Goal: Task Accomplishment & Management: Use online tool/utility

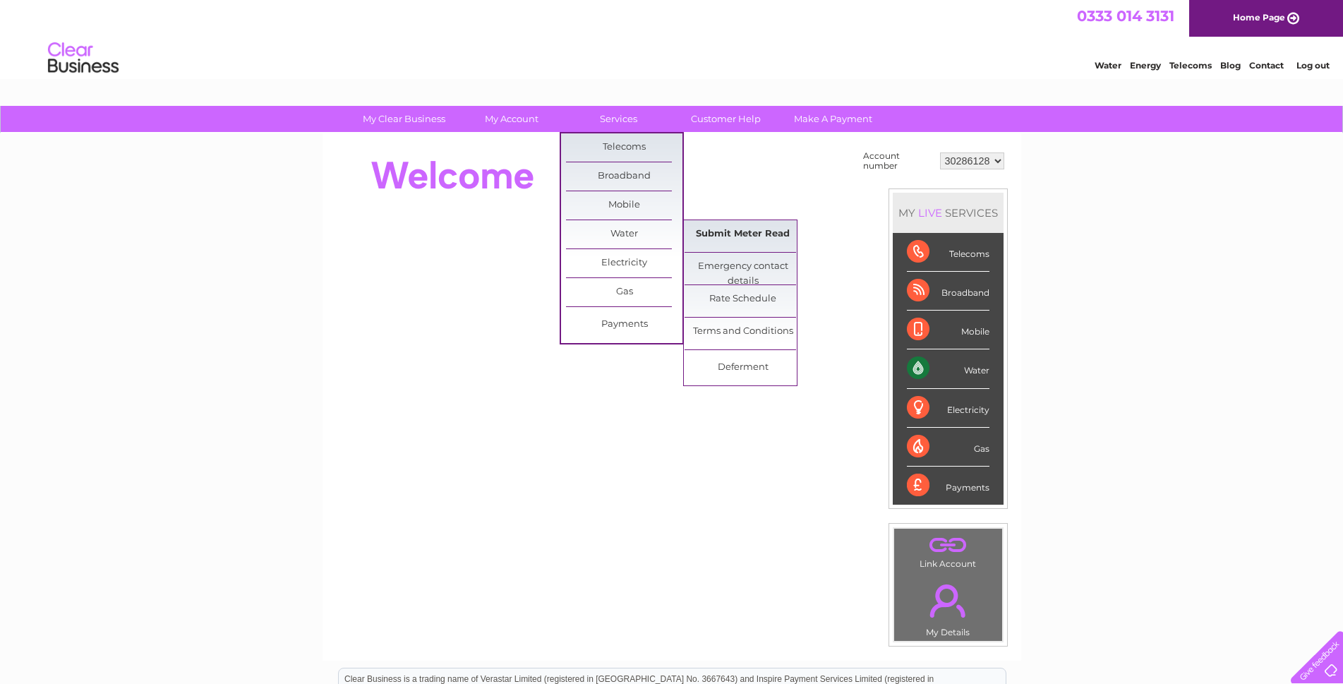
click at [732, 239] on link "Submit Meter Read" at bounding box center [742, 234] width 116 height 28
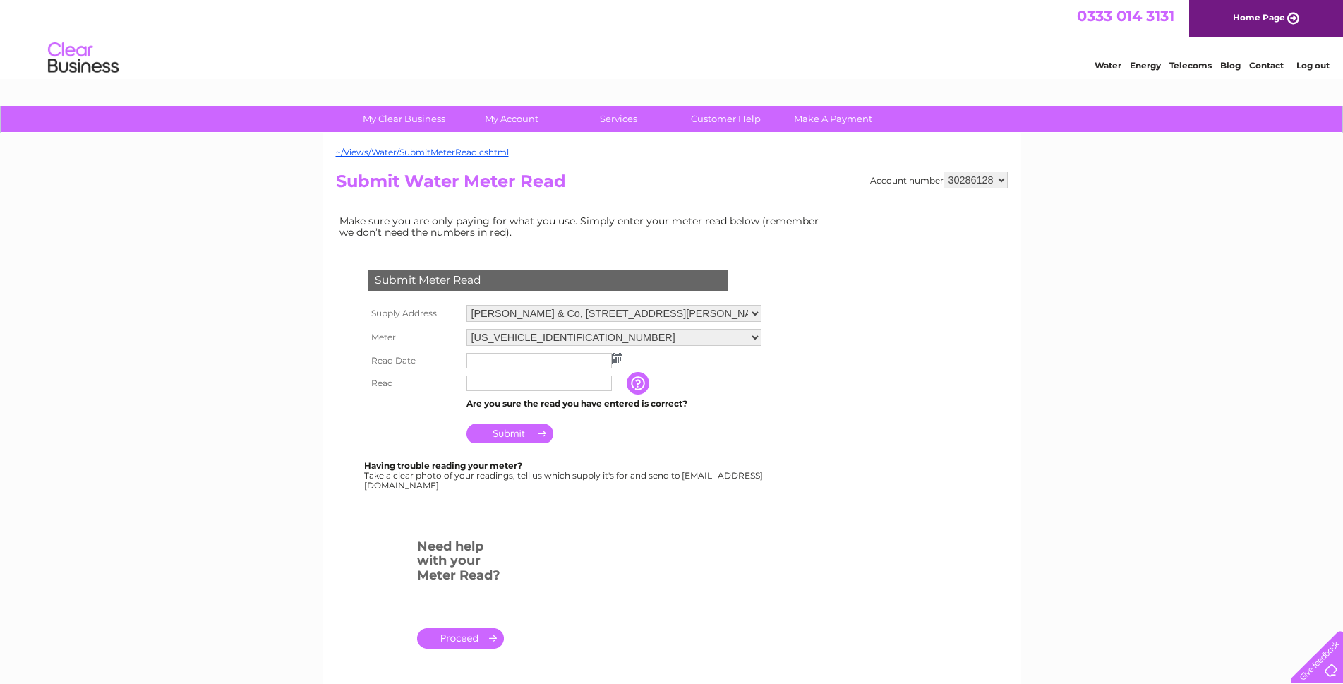
click at [619, 358] on img at bounding box center [617, 358] width 11 height 11
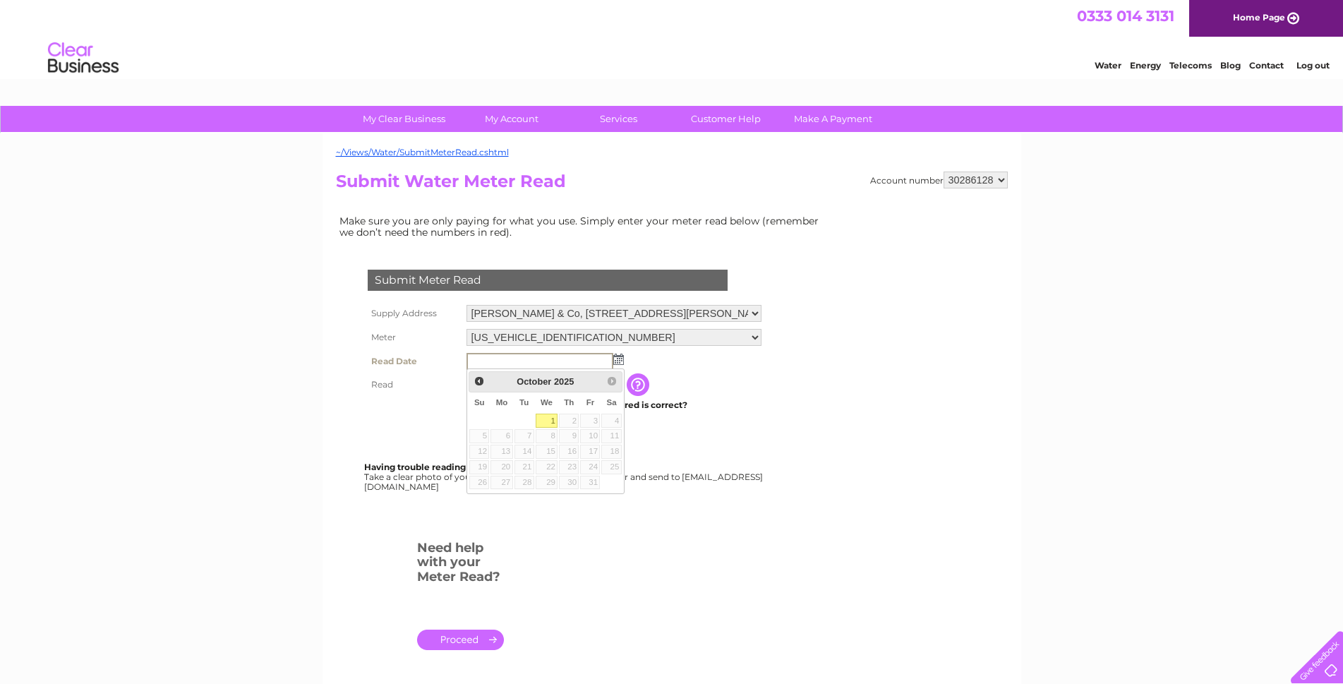
click at [554, 420] on link "1" at bounding box center [547, 421] width 23 height 14
type input "2025/10/01"
click at [548, 387] on input "text" at bounding box center [539, 383] width 147 height 17
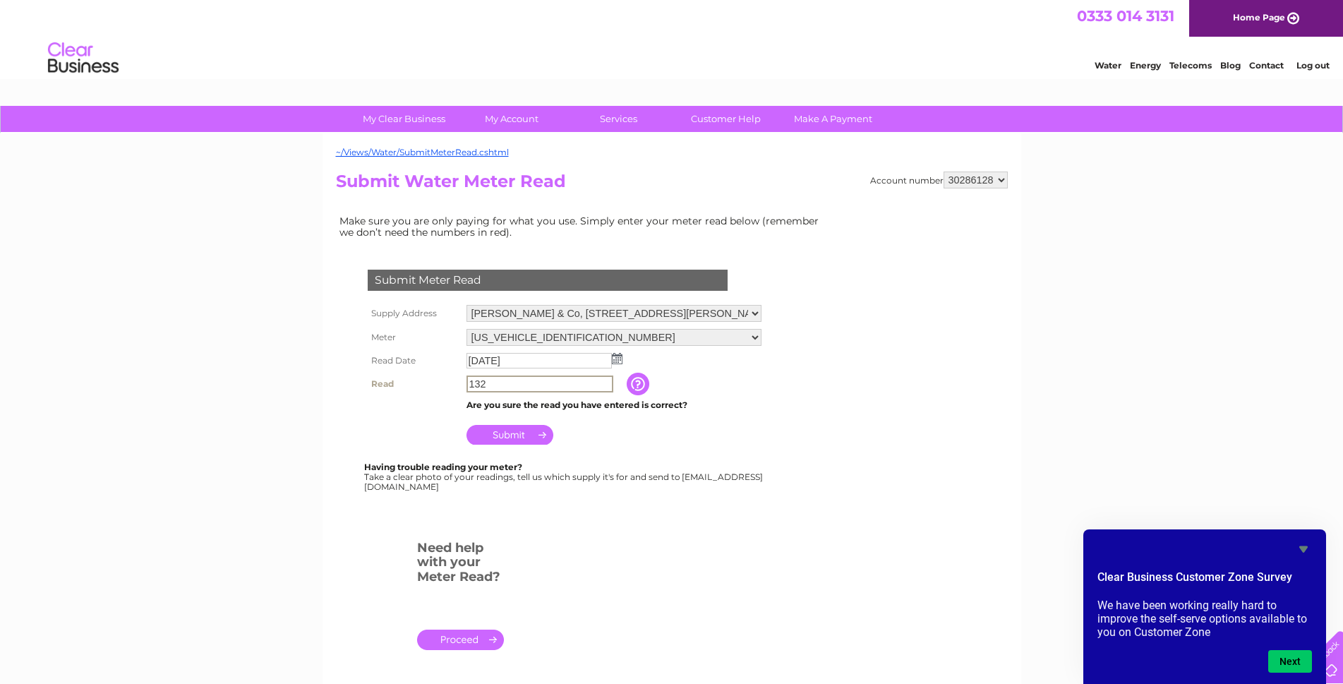
type input "132"
click at [512, 427] on input "Submit" at bounding box center [509, 433] width 87 height 20
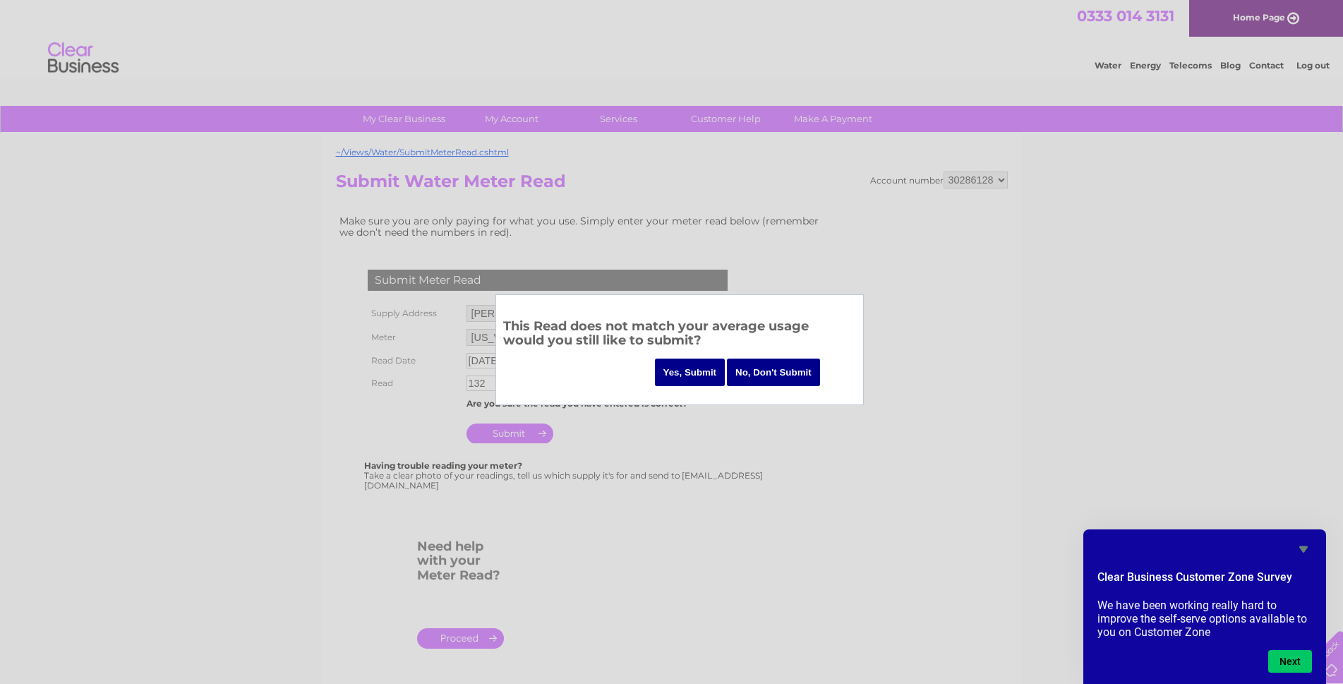
click at [691, 366] on input "Yes, Submit" at bounding box center [690, 372] width 71 height 28
